Goal: Check status

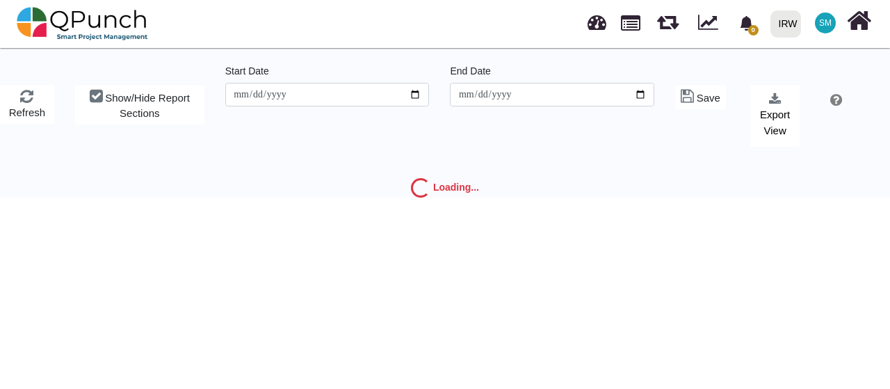
type input "**********"
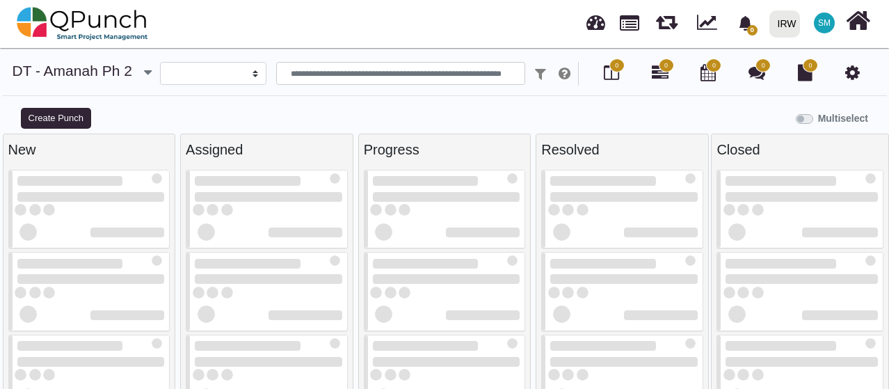
select select
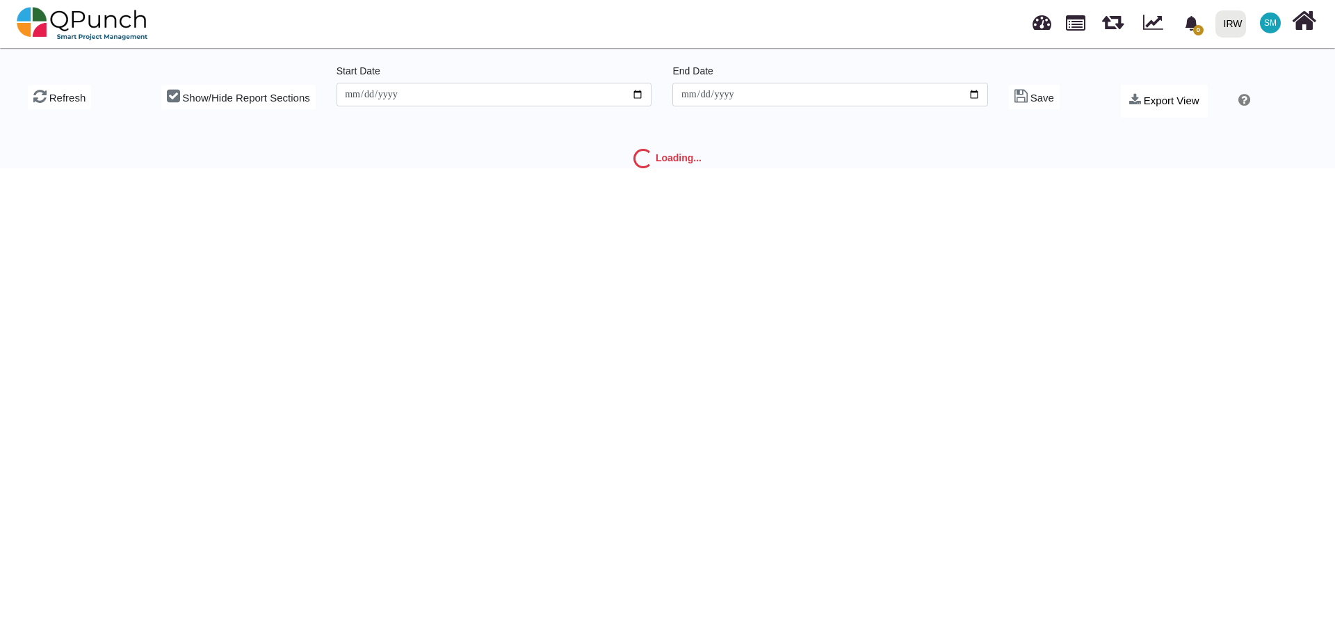
type input "**********"
